Goal: Book appointment/travel/reservation

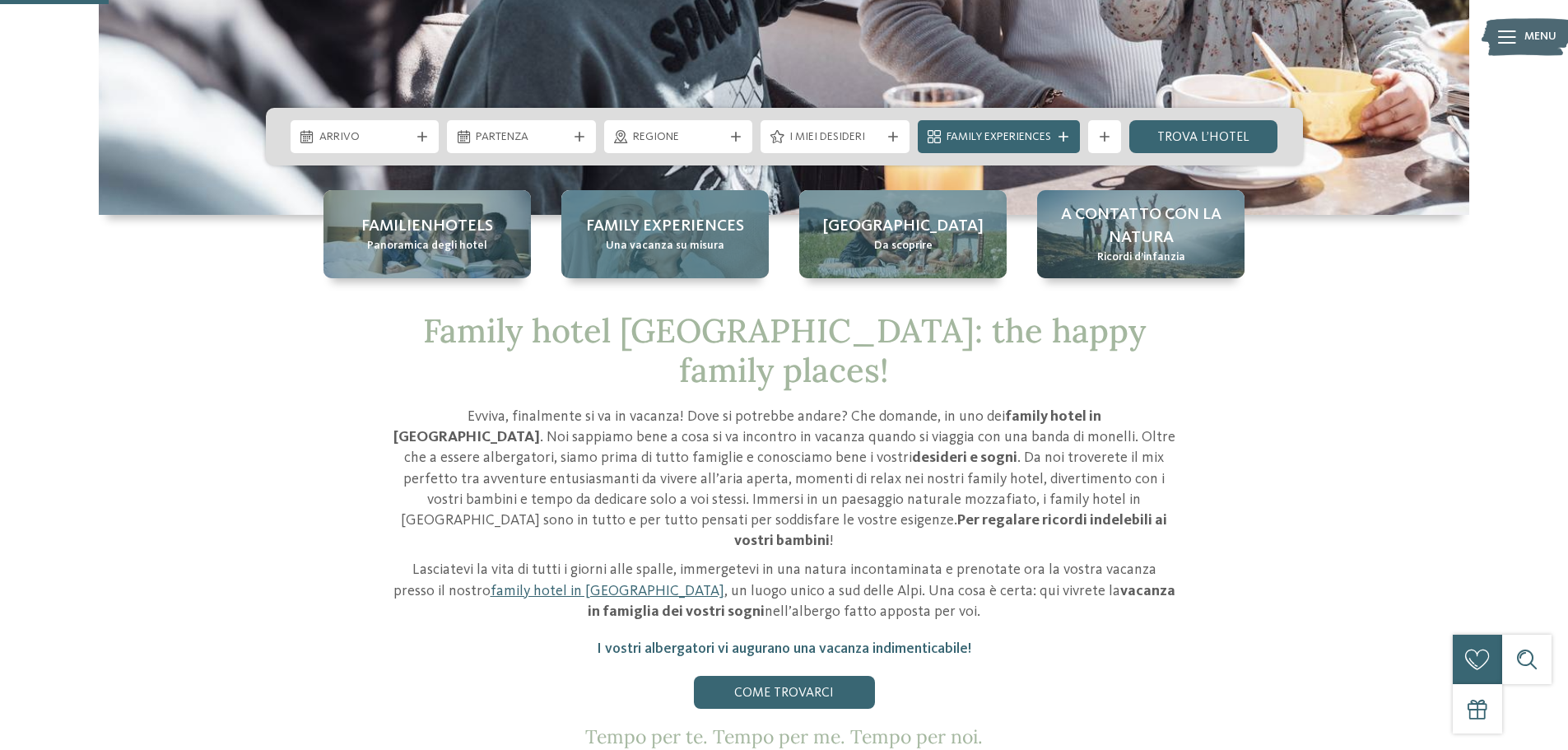
click at [681, 249] on span "Una vacanza su misura" at bounding box center [664, 246] width 118 height 17
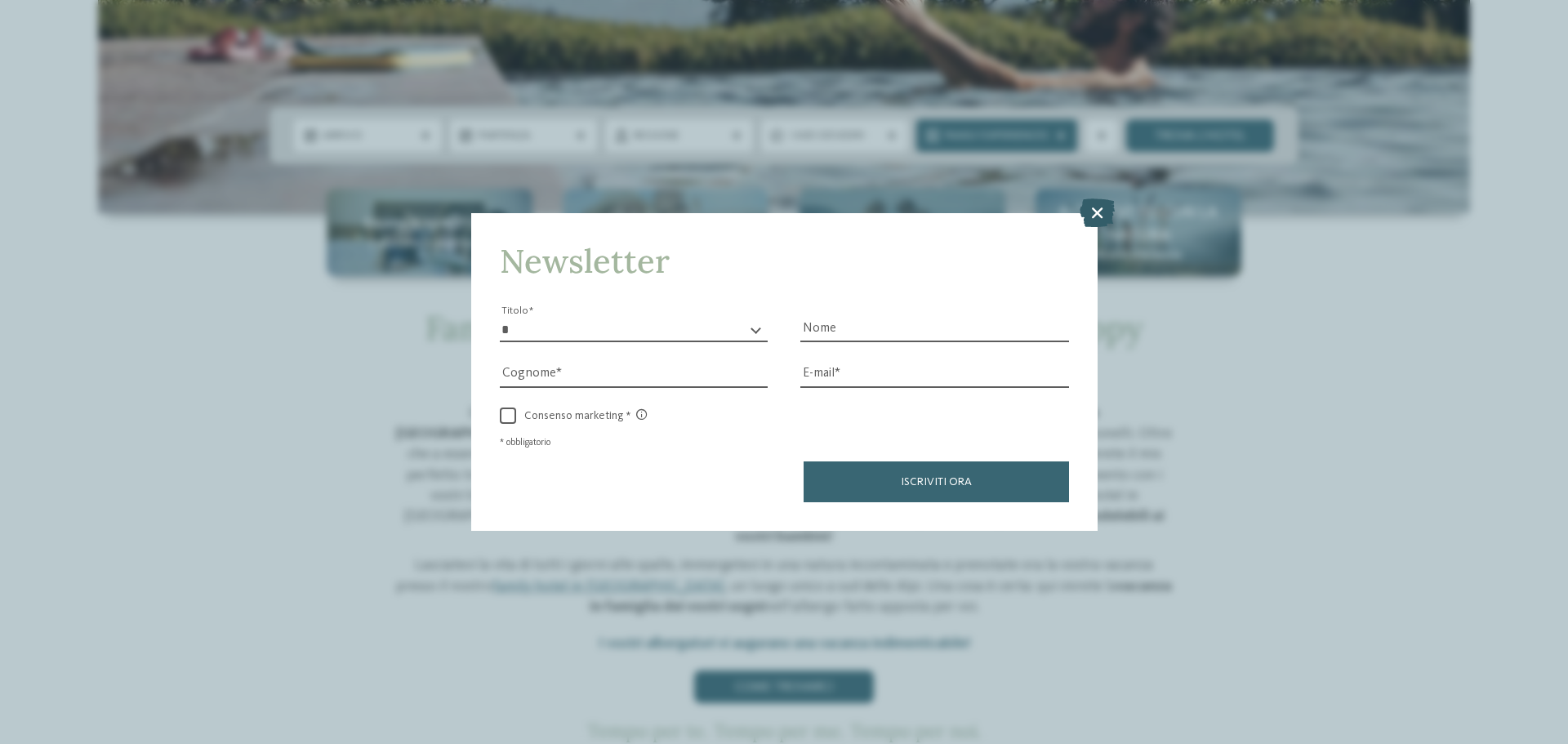
click at [1091, 213] on icon at bounding box center [1097, 212] width 35 height 29
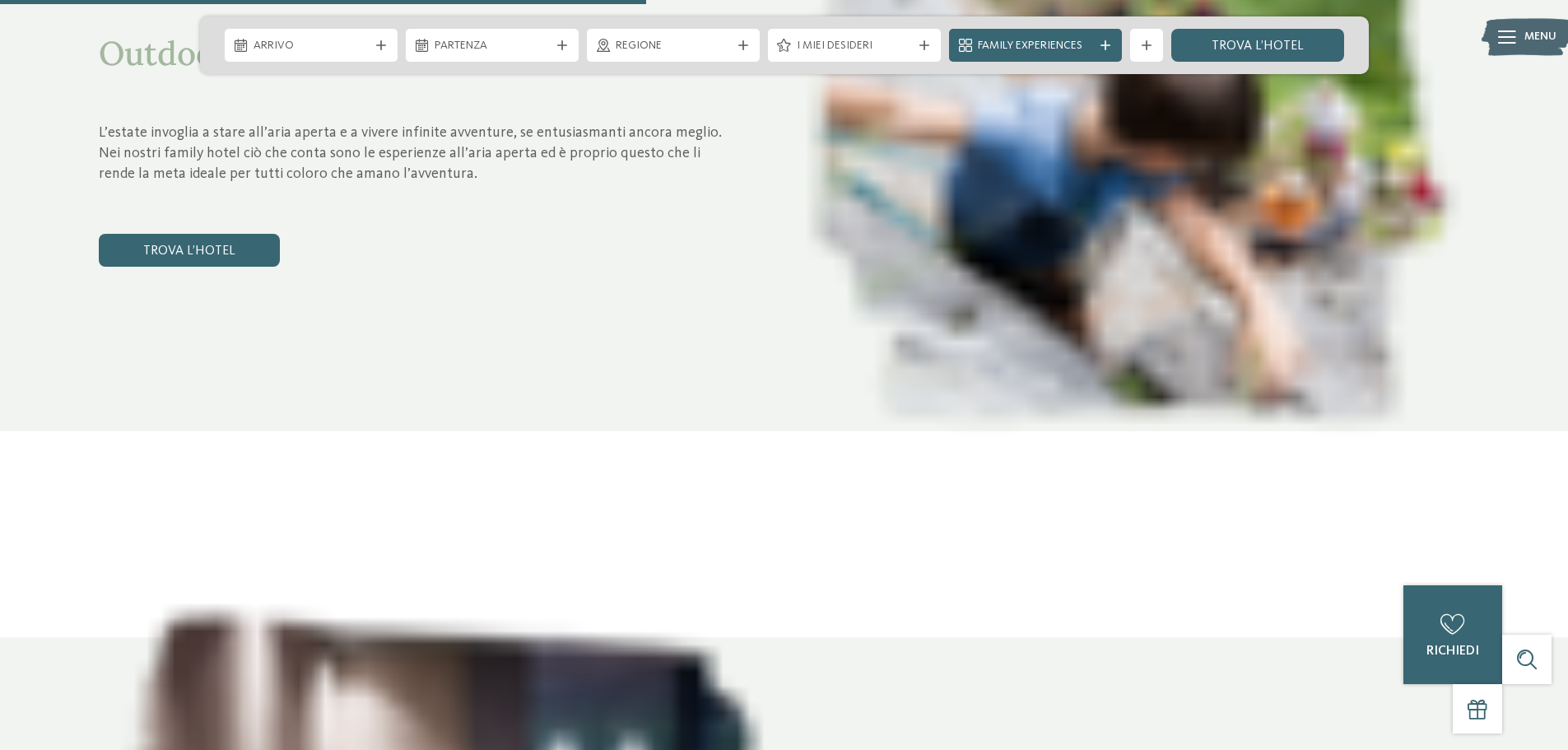
scroll to position [3621, 0]
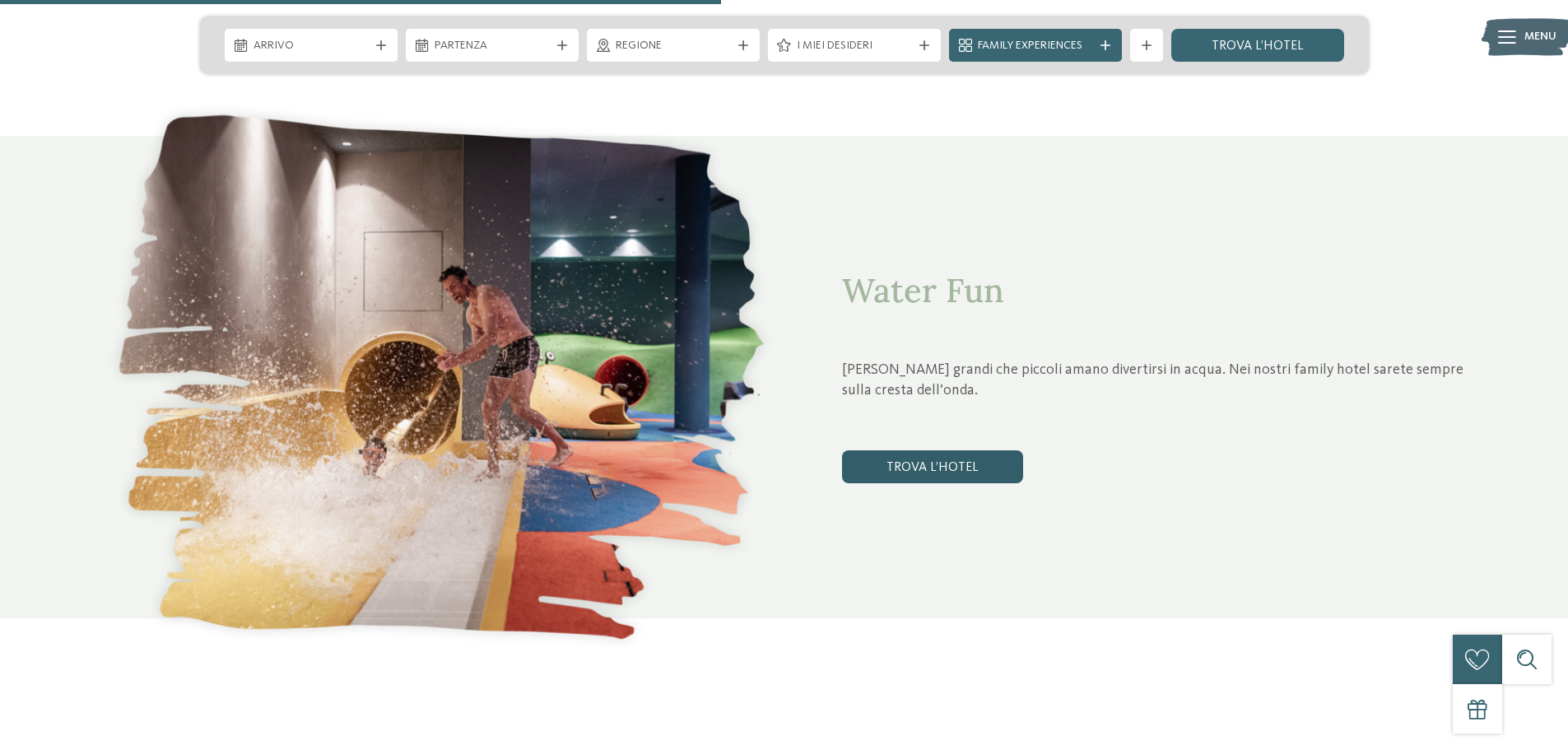
click at [893, 469] on link "trova l’hotel" at bounding box center [932, 466] width 181 height 33
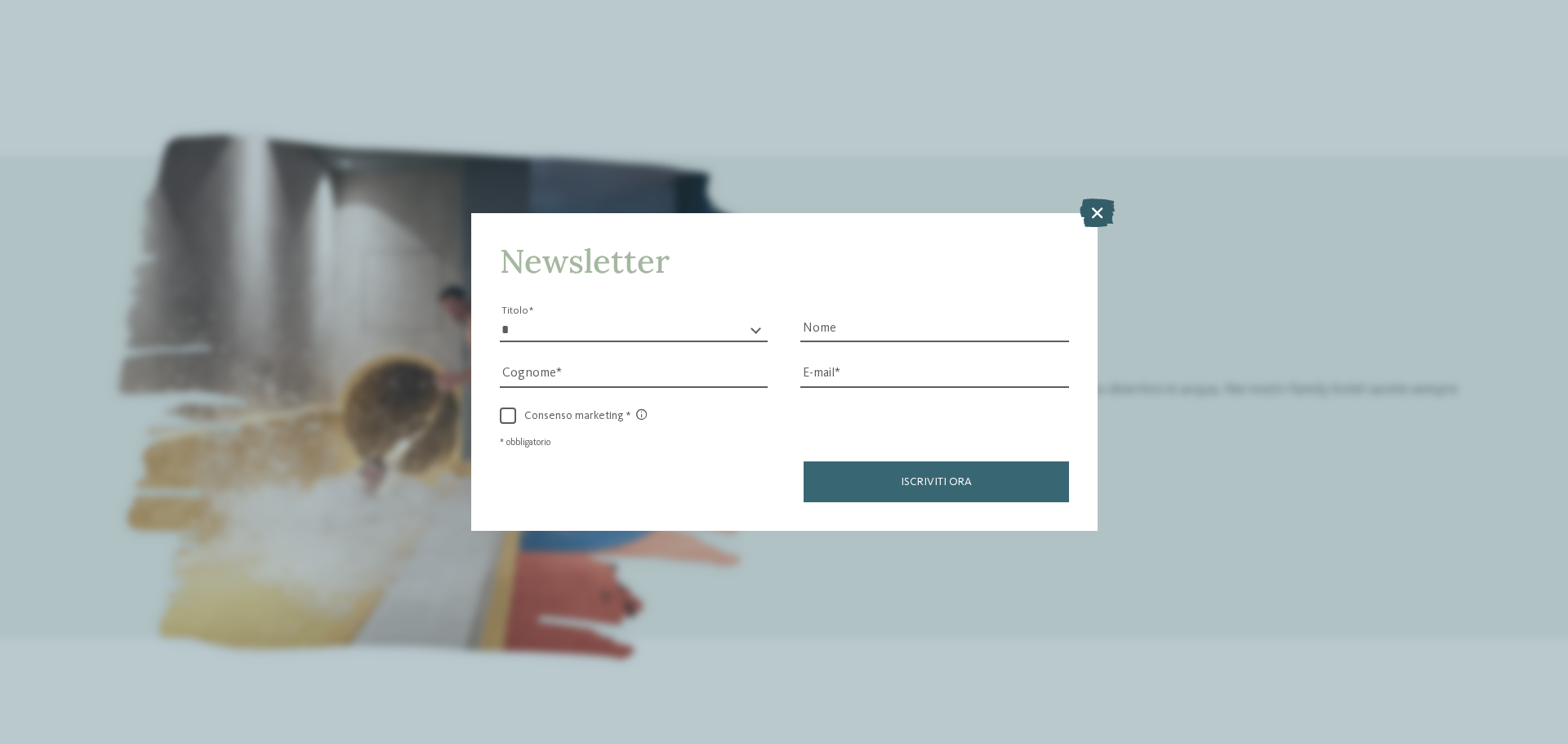
click at [1101, 208] on icon at bounding box center [1097, 212] width 35 height 29
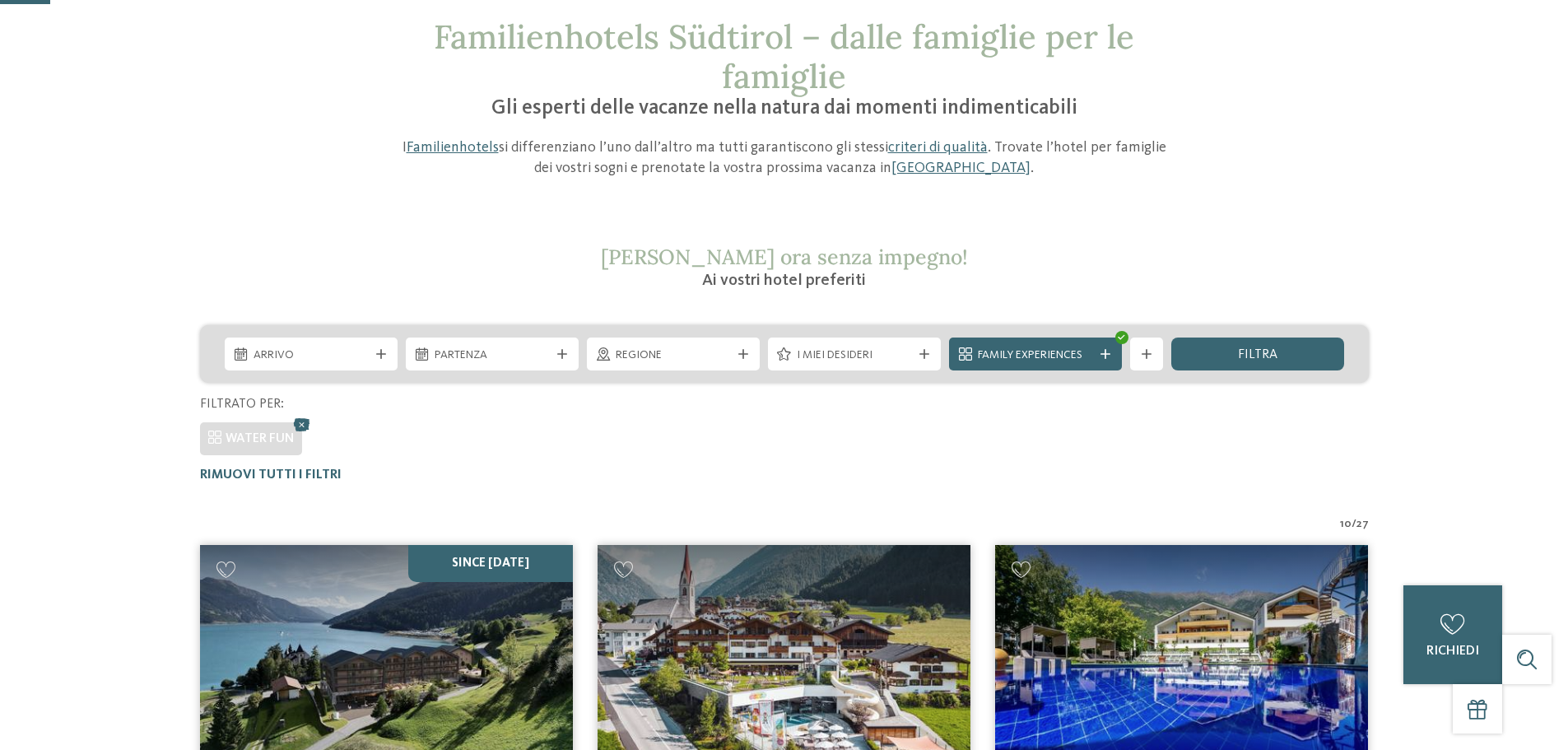
scroll to position [97, 0]
click at [382, 353] on icon at bounding box center [381, 355] width 10 height 10
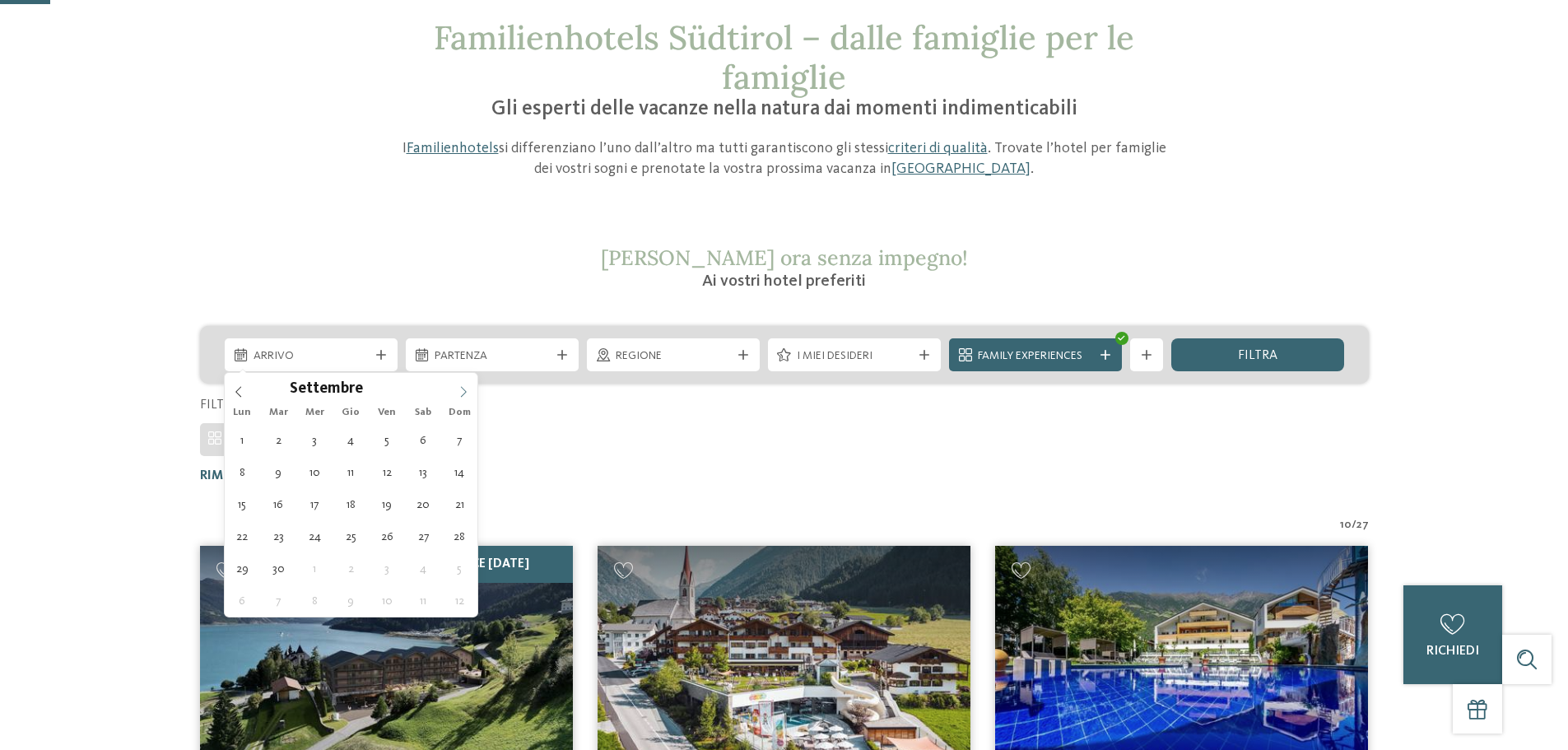
click at [467, 387] on icon at bounding box center [463, 392] width 12 height 12
click at [348, 360] on span "[DATE]" at bounding box center [311, 356] width 115 height 17
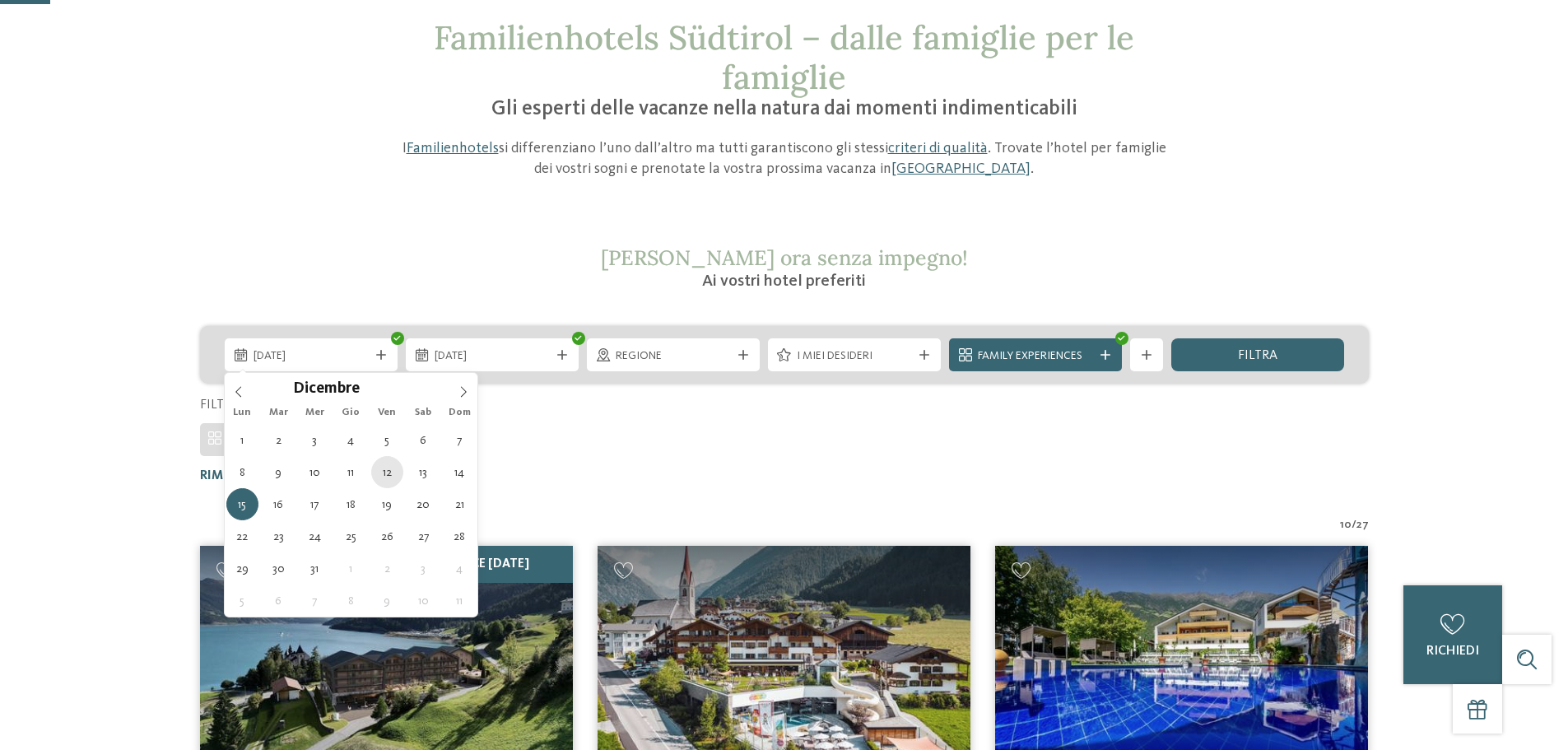
type div "[DATE]"
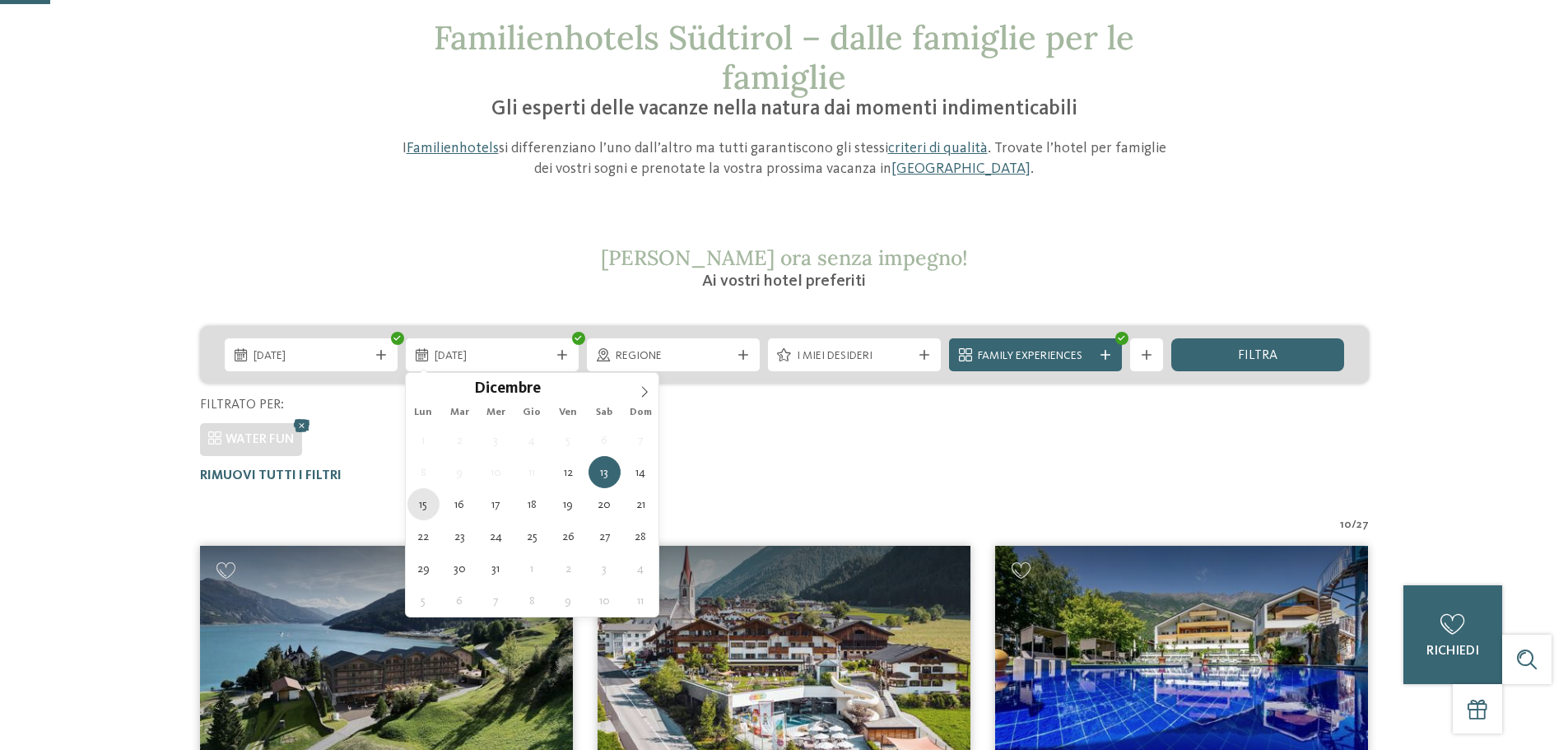
type div "[DATE]"
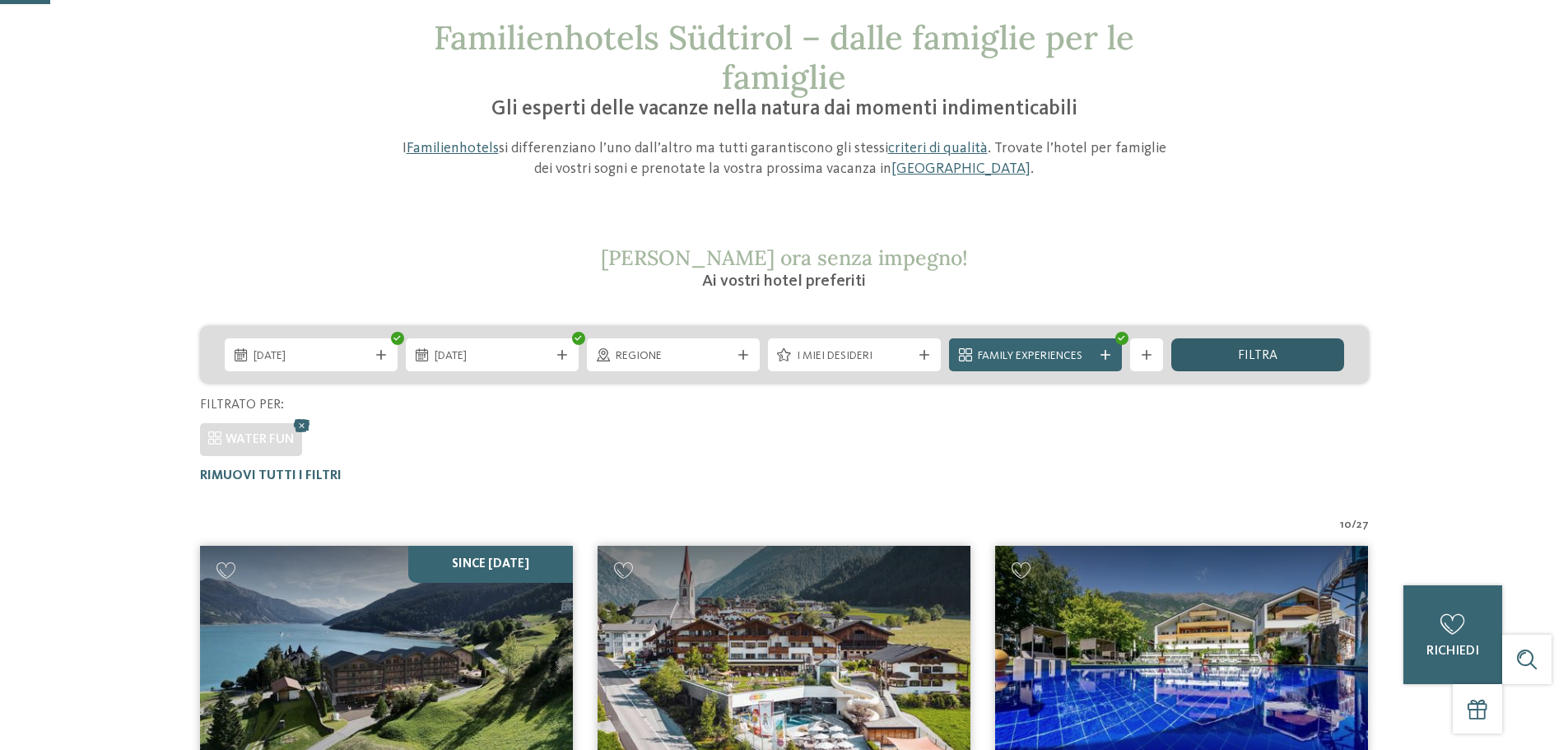
click at [1212, 357] on div "filtra" at bounding box center [1257, 355] width 173 height 33
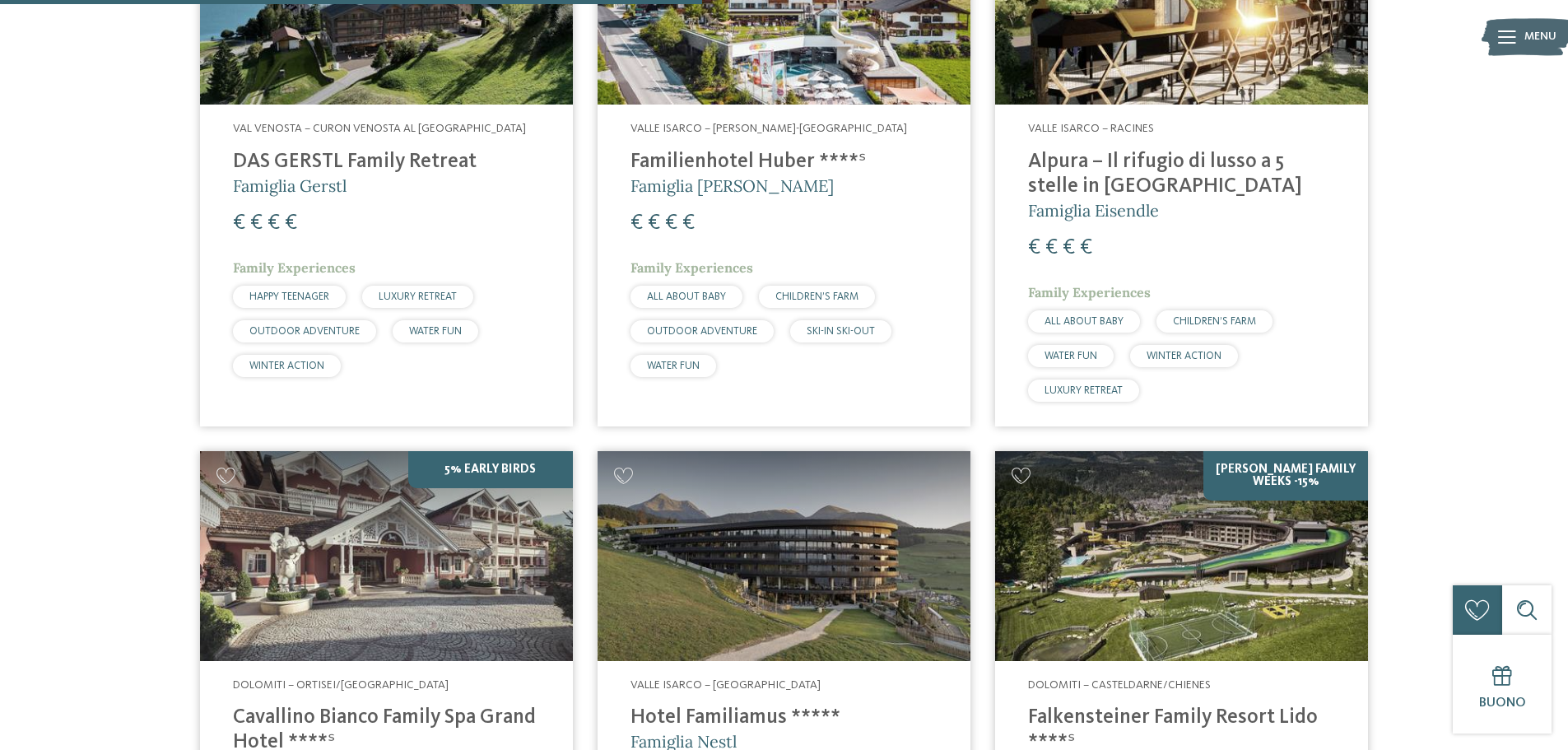
scroll to position [705, 0]
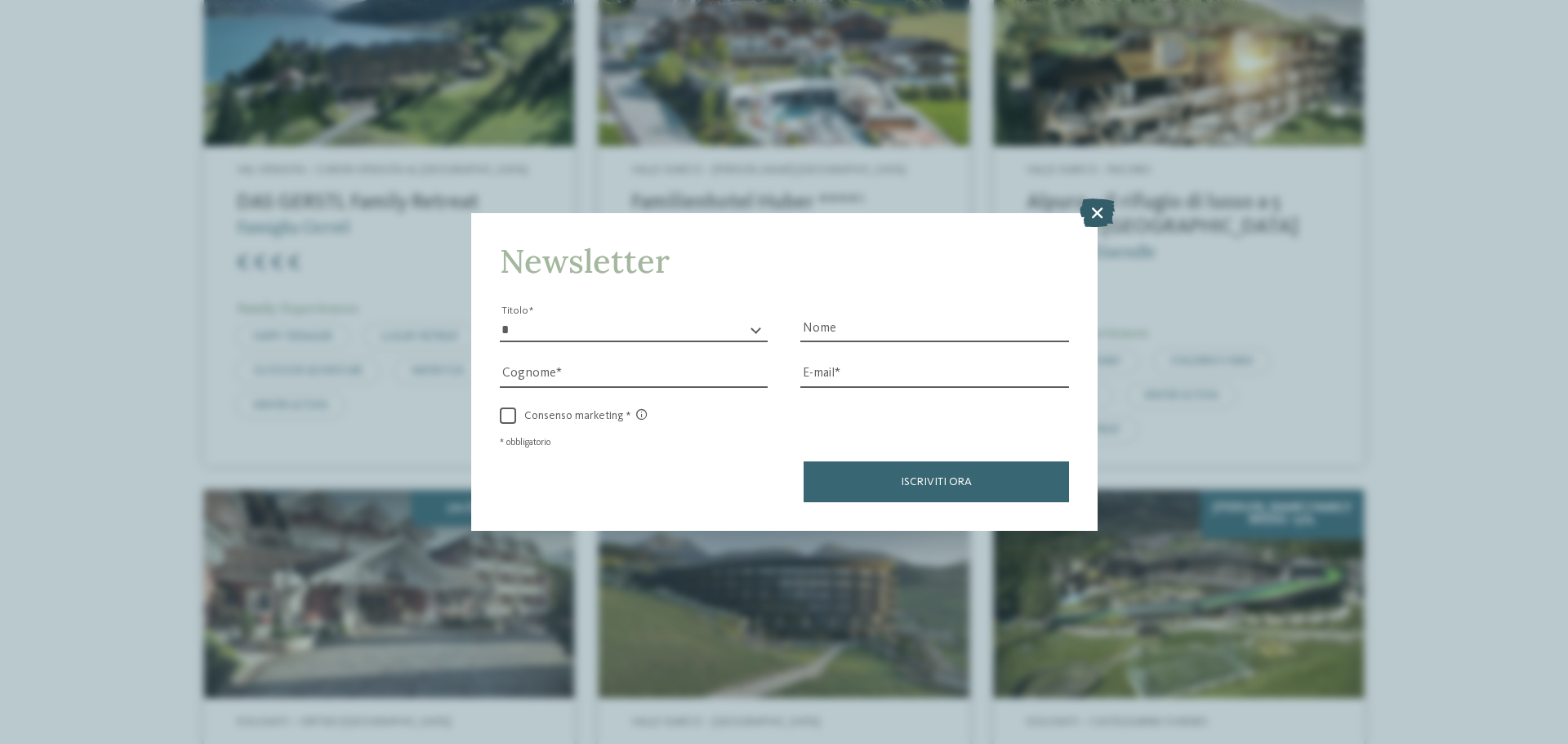
click at [1094, 208] on icon at bounding box center [1097, 212] width 35 height 29
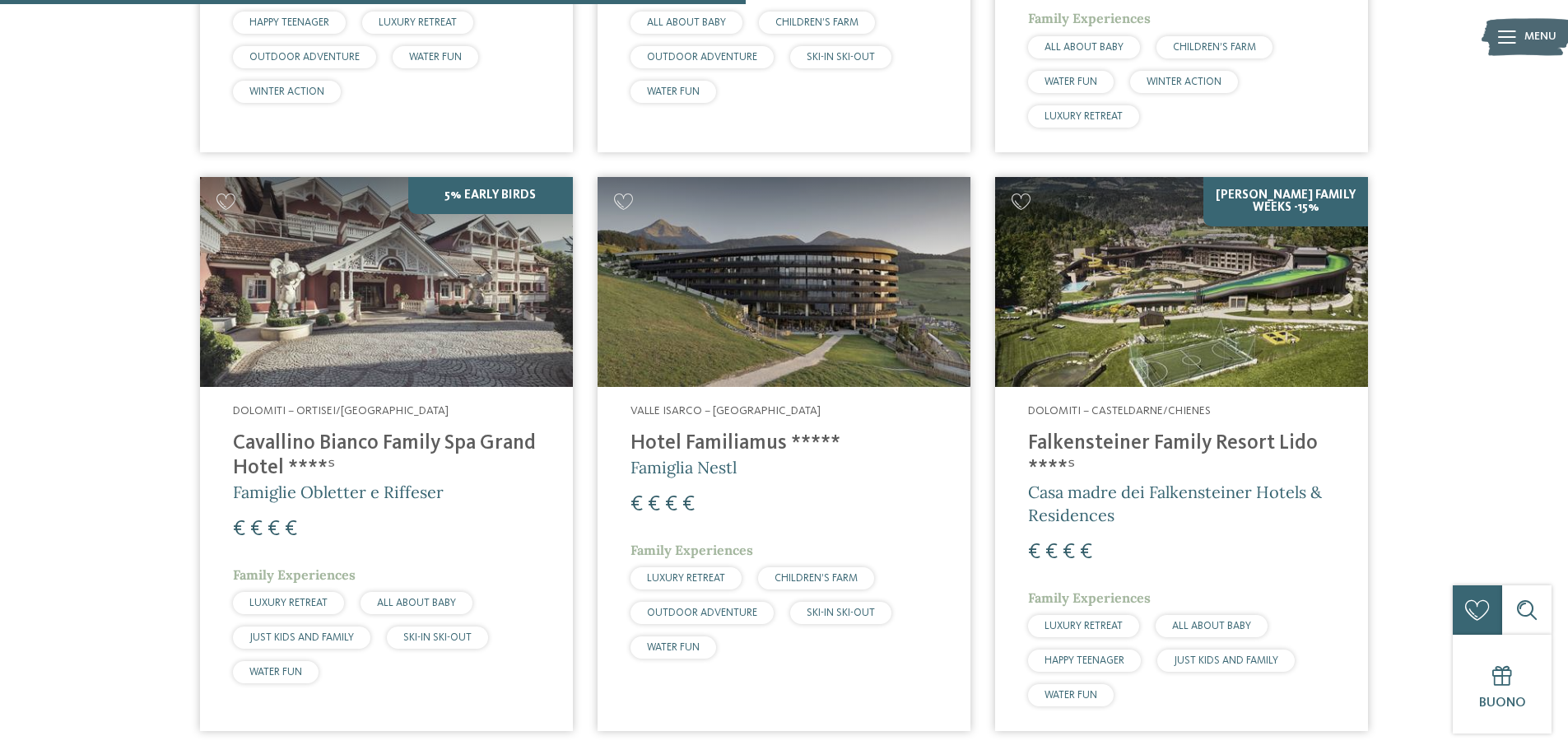
scroll to position [1034, 0]
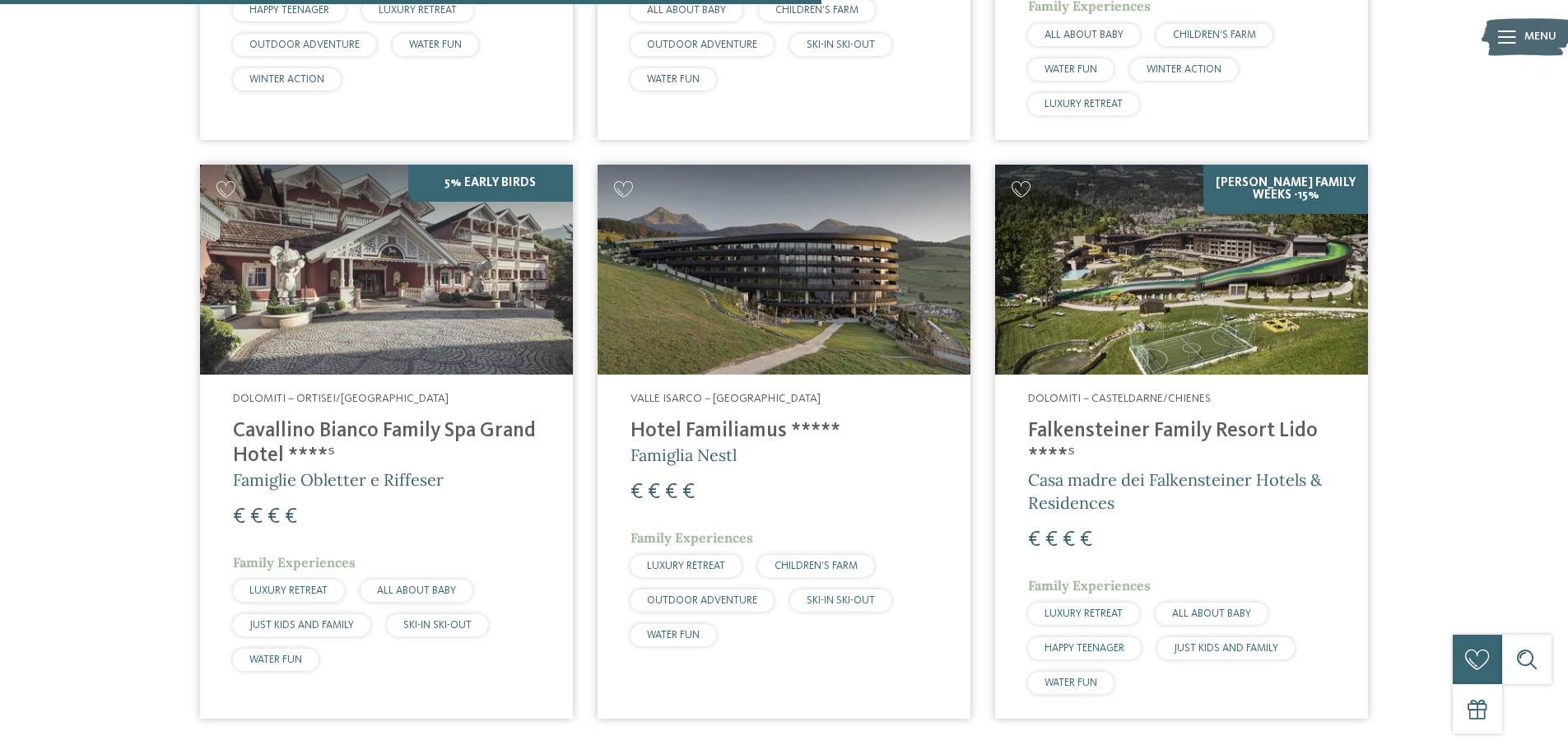
click at [1083, 335] on img at bounding box center [1181, 270] width 373 height 210
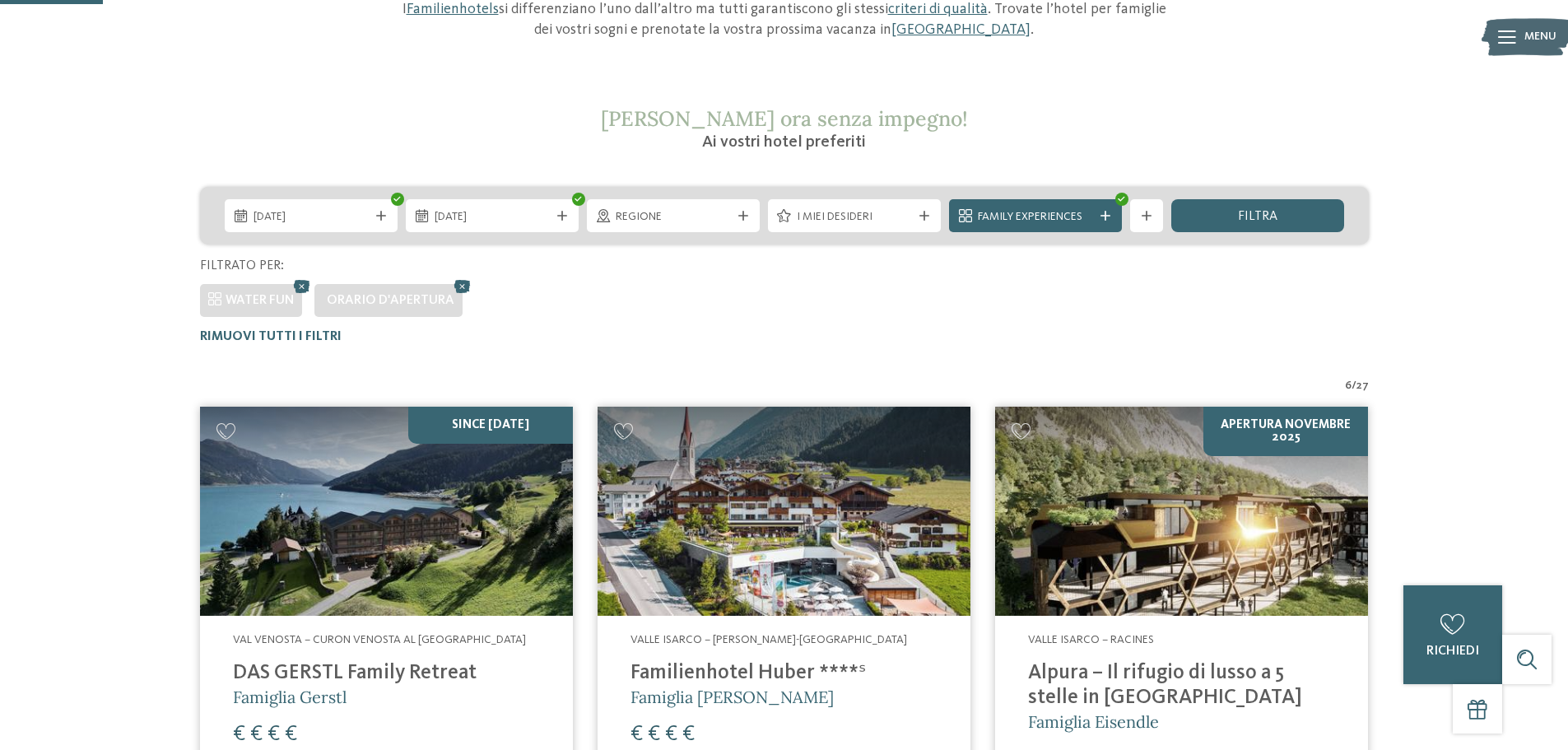
scroll to position [128, 0]
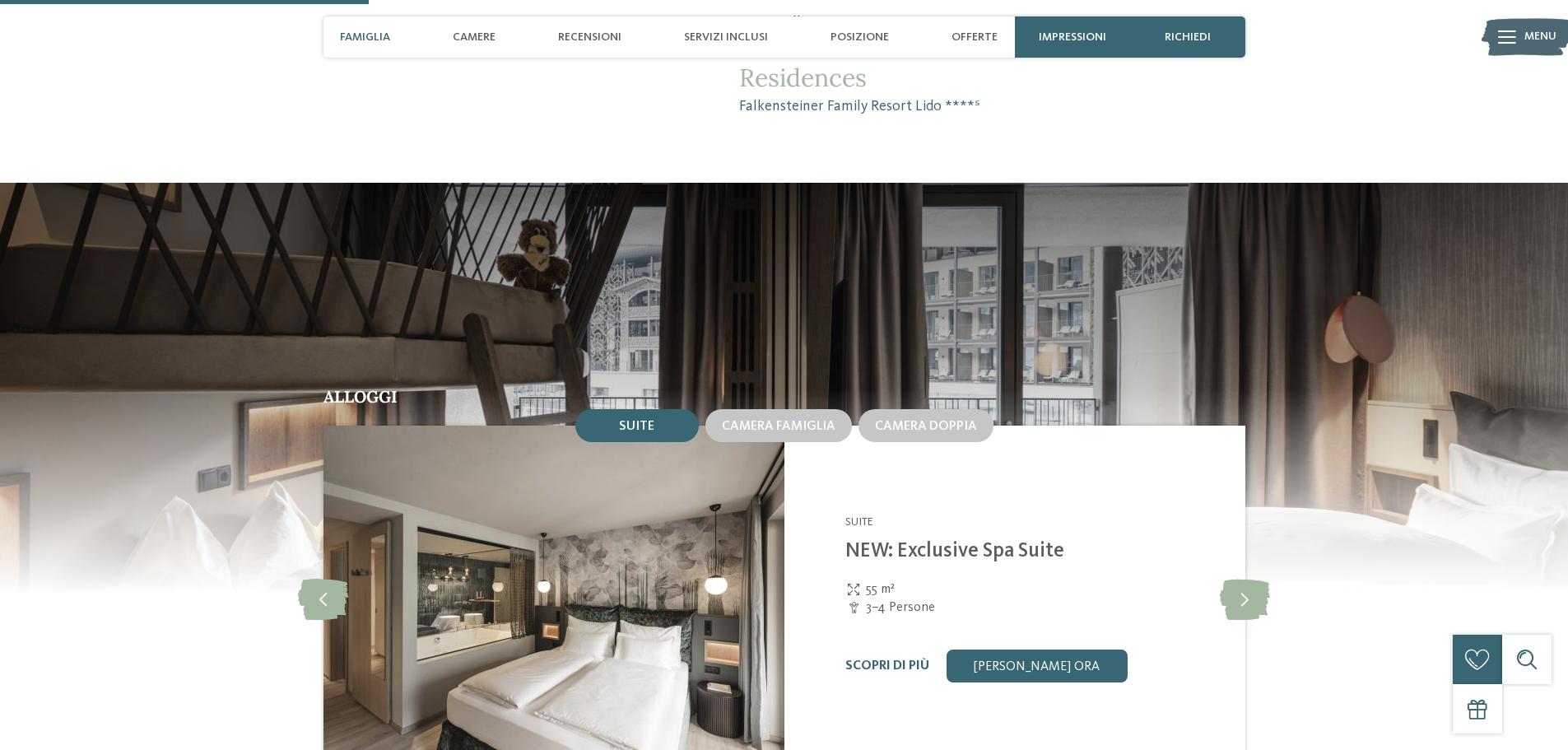
scroll to position [1316, 0]
